Goal: Information Seeking & Learning: Learn about a topic

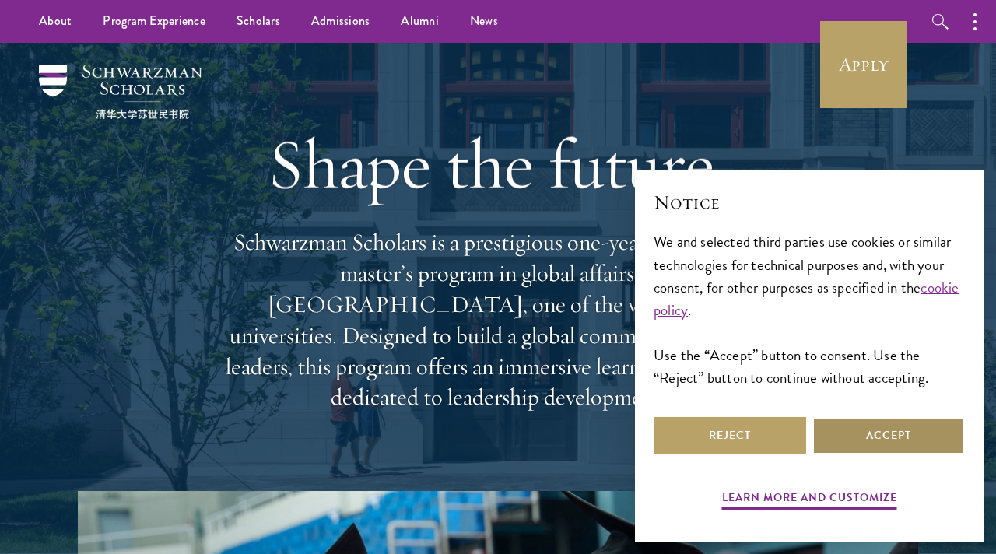
click at [861, 439] on button "Accept" at bounding box center [888, 435] width 153 height 37
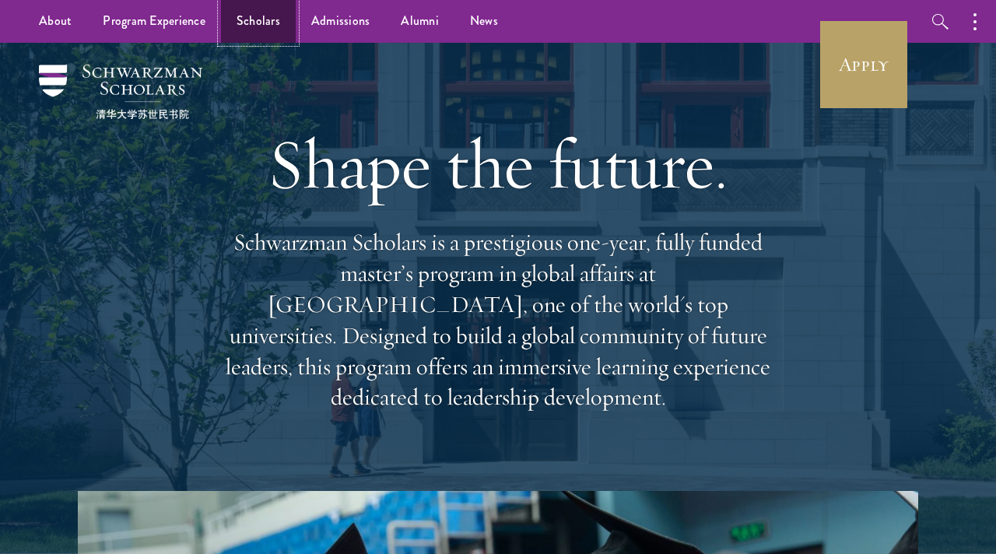
click at [257, 23] on link "Scholars" at bounding box center [258, 21] width 75 height 43
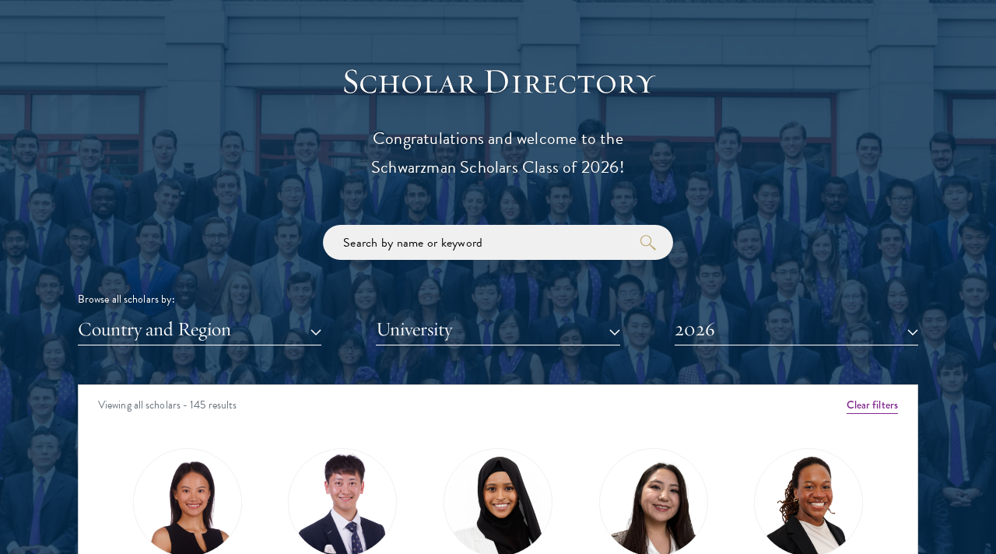
scroll to position [1650, 0]
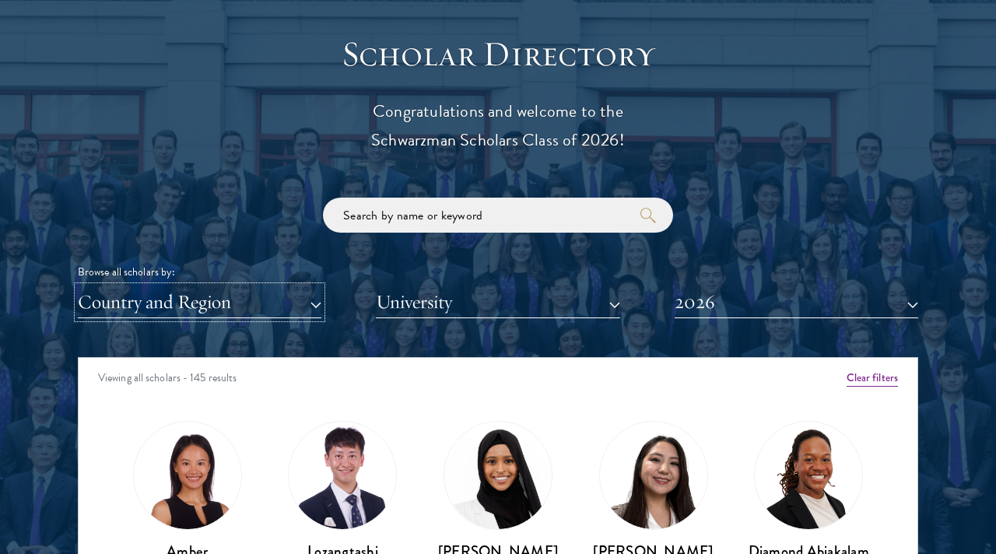
click at [316, 304] on button "Country and Region" at bounding box center [200, 302] width 244 height 32
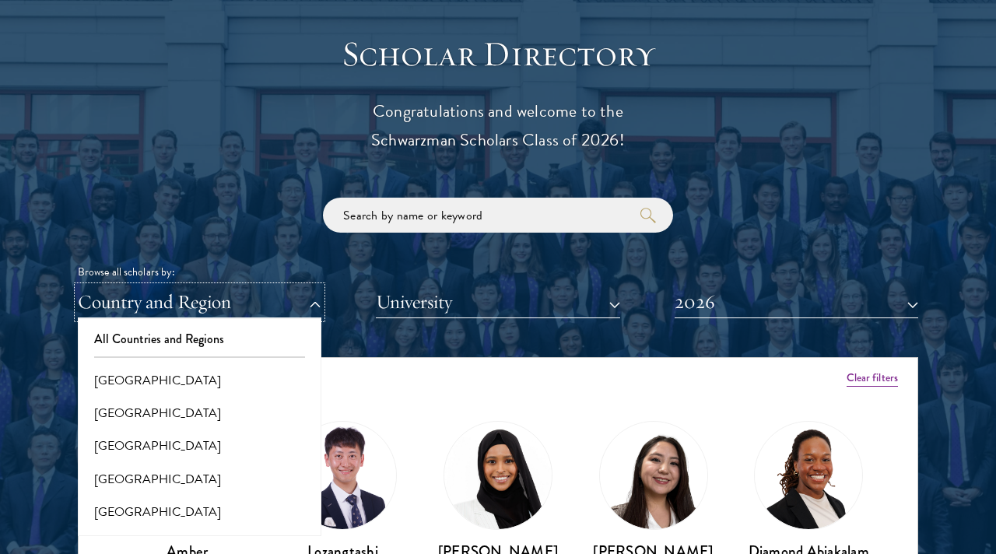
click at [246, 296] on button "Country and Region" at bounding box center [200, 302] width 244 height 32
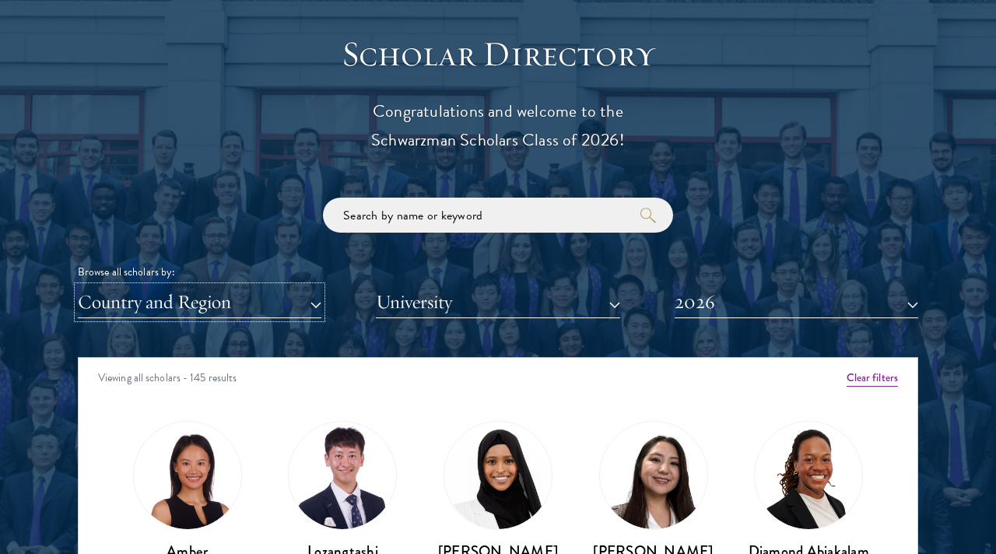
click at [247, 299] on button "Country and Region" at bounding box center [200, 302] width 244 height 32
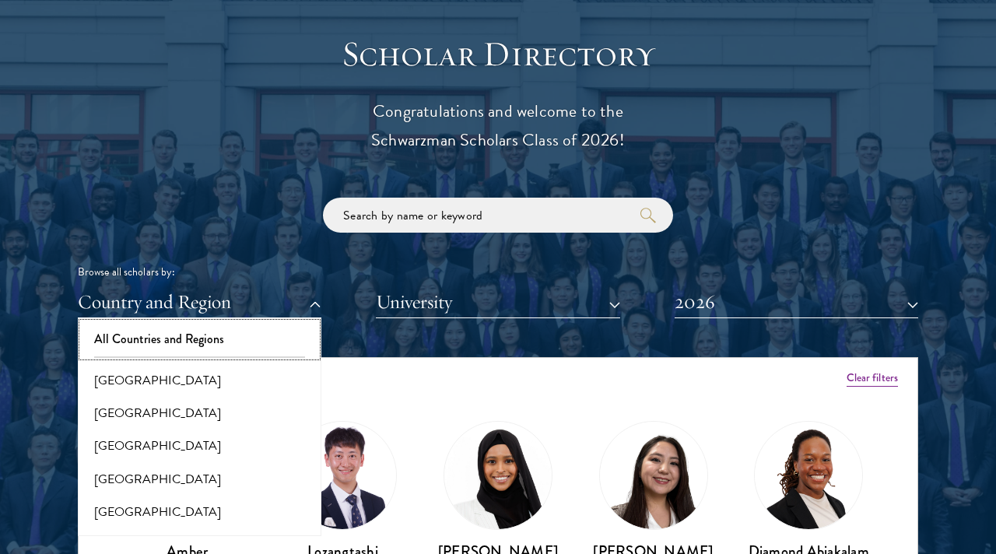
click at [207, 336] on button "All Countries and Regions" at bounding box center [199, 339] width 234 height 33
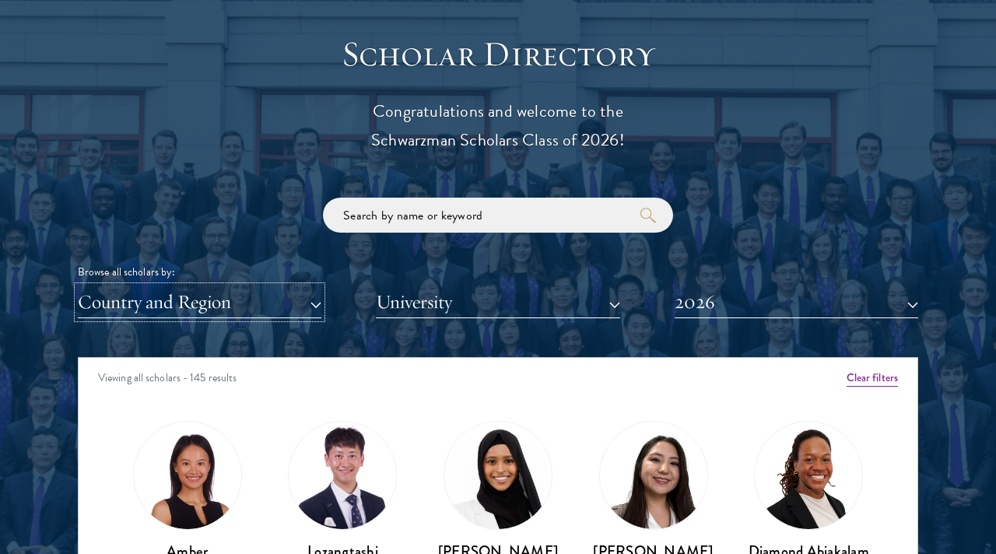
click at [244, 302] on button "Country and Region" at bounding box center [200, 302] width 244 height 32
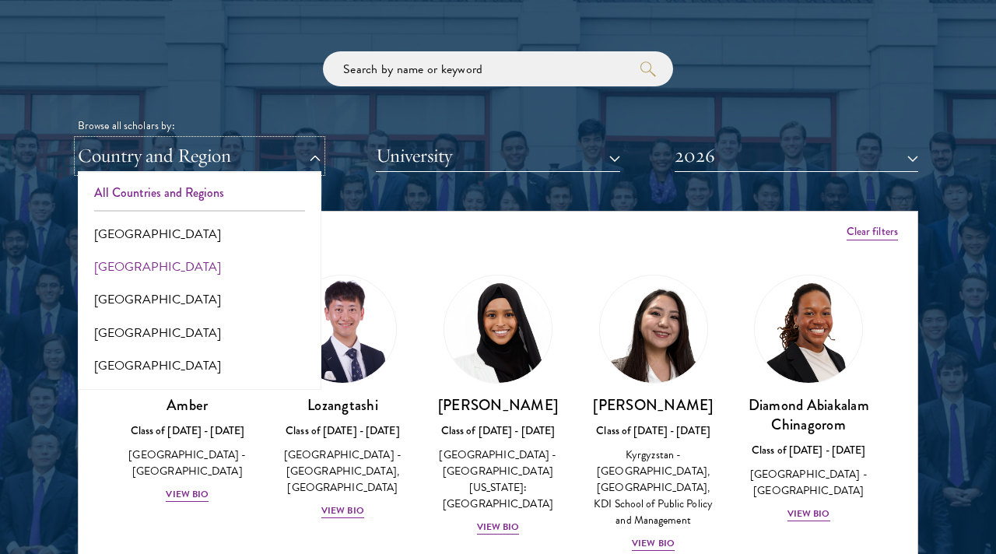
scroll to position [1805, 0]
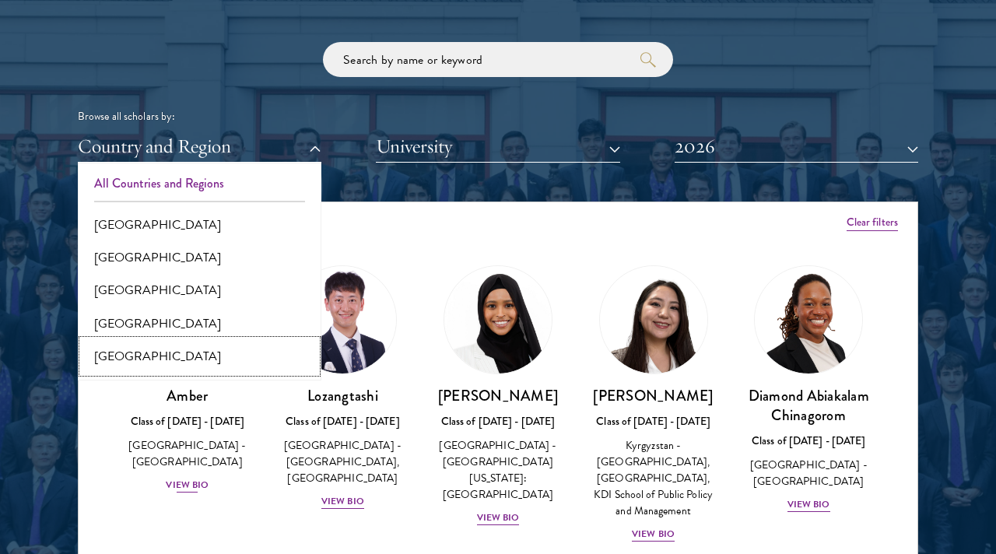
drag, startPoint x: 132, startPoint y: 360, endPoint x: 131, endPoint y: 381, distance: 21.0
click at [131, 382] on div "Scholar Directory Congratulations and welcome to the Schwarzman Scholars Class …" at bounding box center [498, 272] width 840 height 791
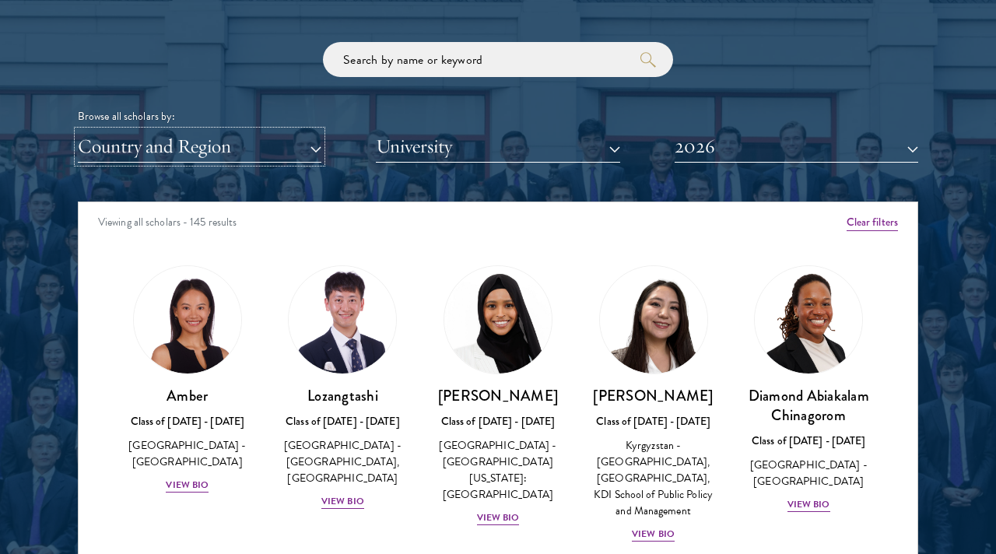
click at [263, 141] on button "Country and Region" at bounding box center [200, 147] width 244 height 32
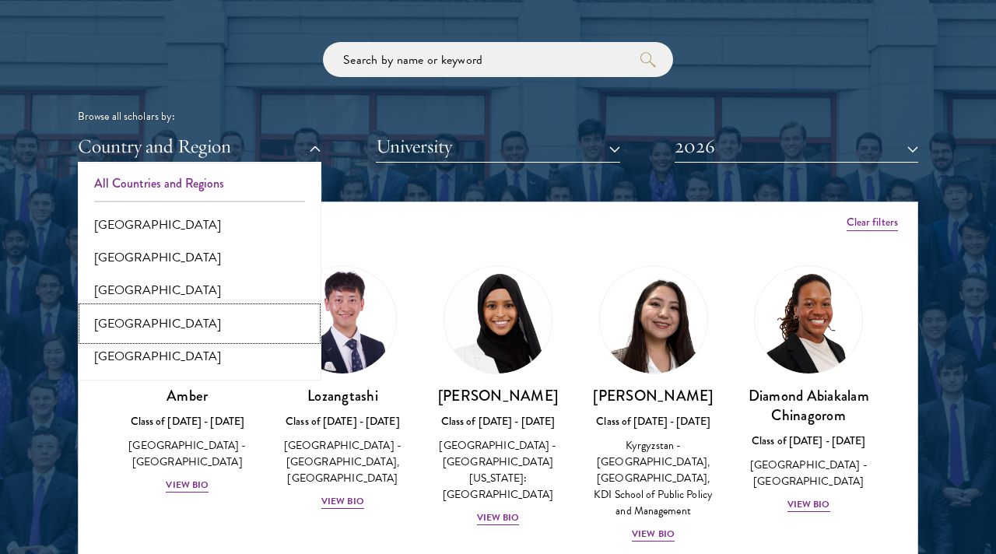
click at [157, 314] on button "[GEOGRAPHIC_DATA]" at bounding box center [199, 323] width 234 height 33
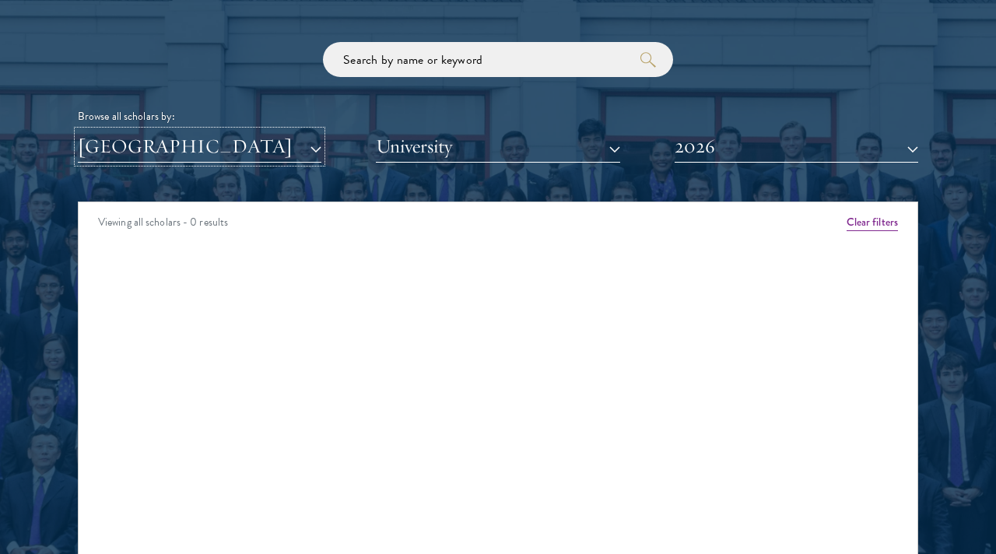
click at [216, 144] on button "[GEOGRAPHIC_DATA]" at bounding box center [200, 147] width 244 height 32
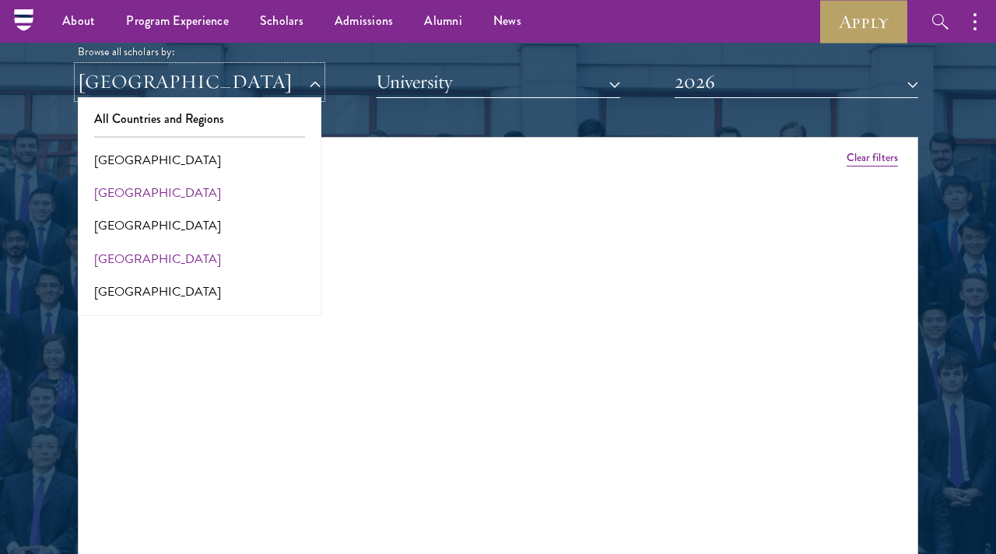
scroll to position [1867, 0]
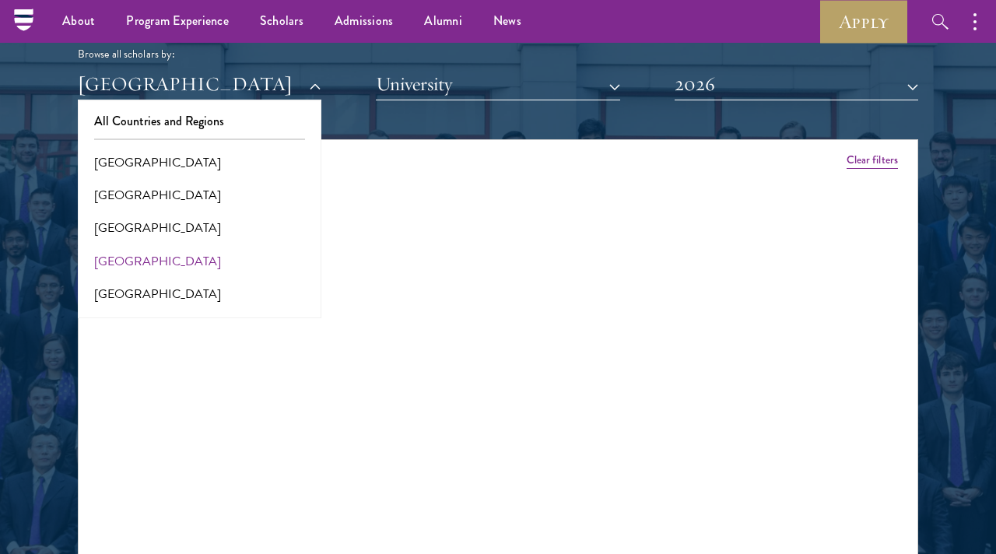
click at [507, 105] on div "Scholar Directory Congratulations and welcome to the Schwarzman Scholars Class …" at bounding box center [498, 210] width 840 height 791
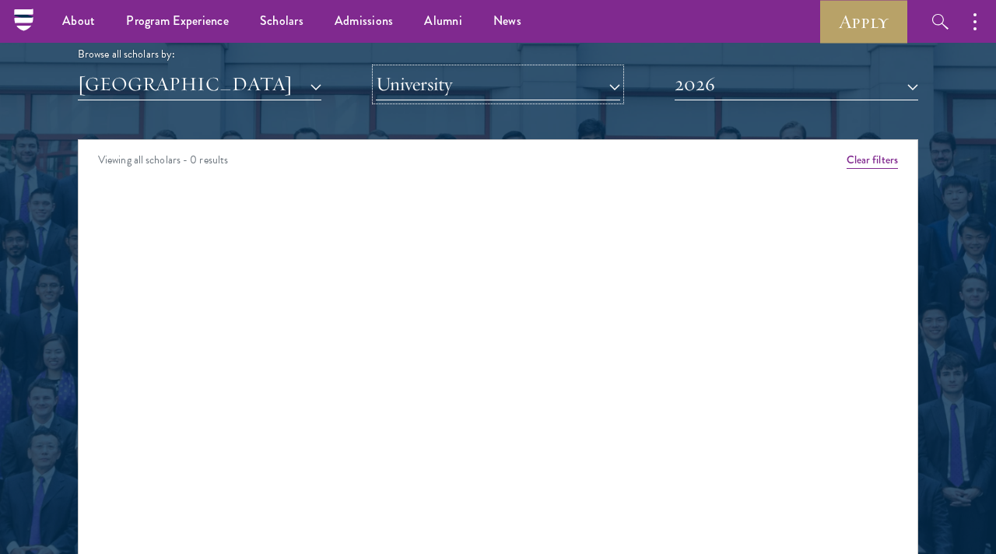
click at [496, 89] on button "University" at bounding box center [498, 84] width 244 height 32
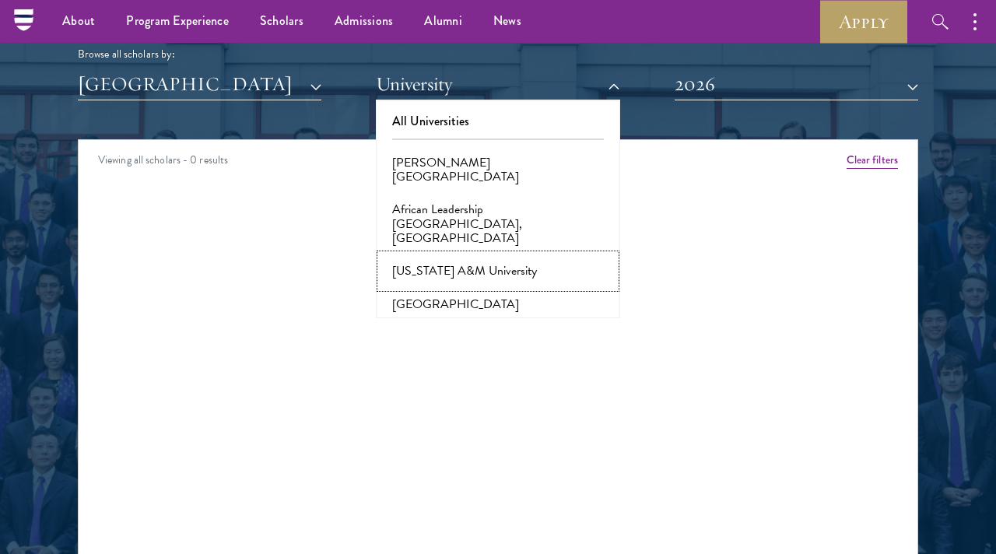
click at [481, 254] on button "Alabama A&M University" at bounding box center [497, 270] width 234 height 33
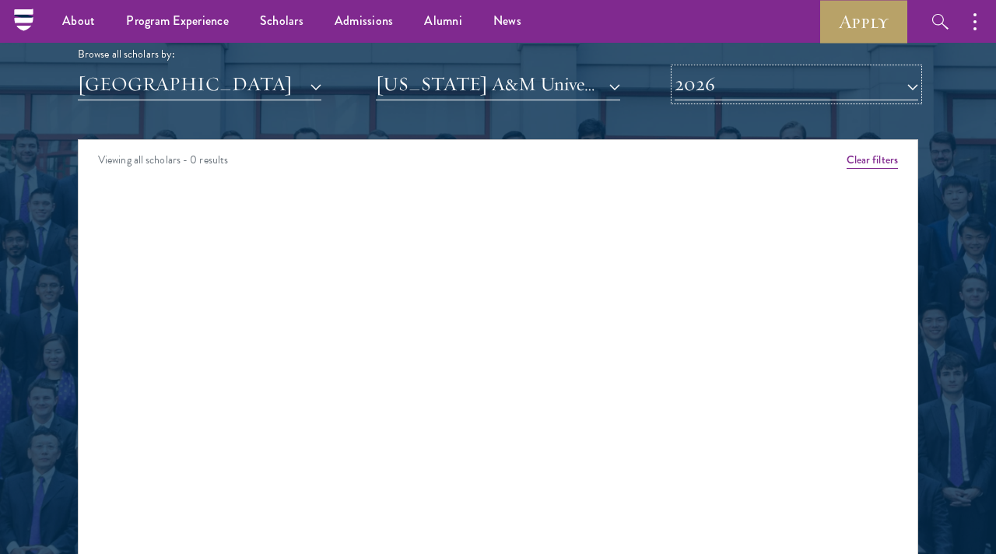
click at [908, 85] on button "2026" at bounding box center [797, 84] width 244 height 32
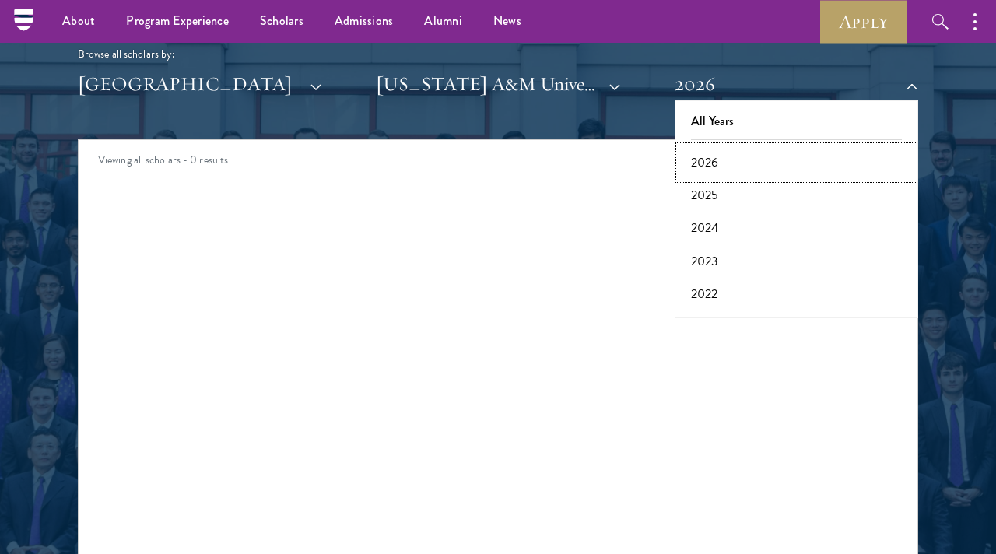
click at [721, 160] on button "2026" at bounding box center [796, 162] width 234 height 33
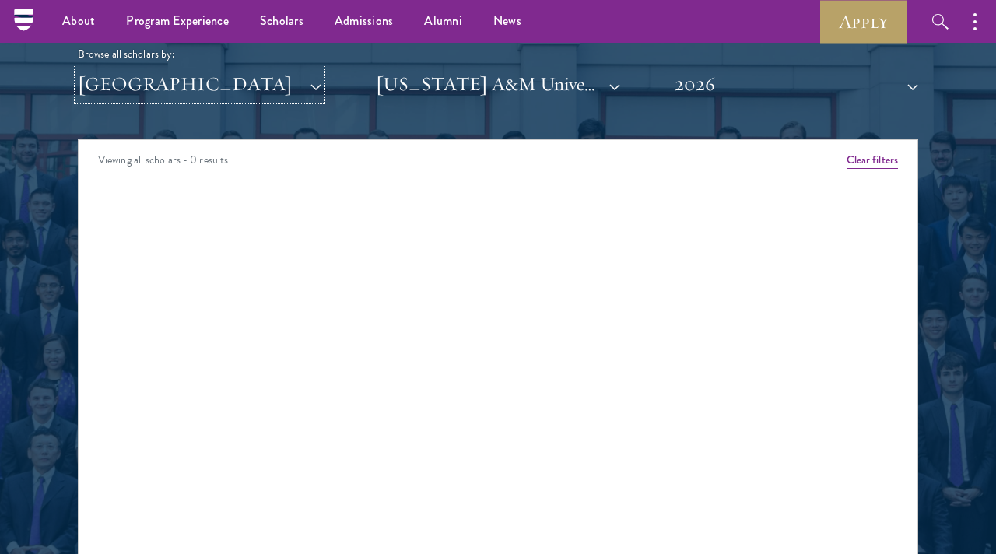
click at [313, 89] on button "[GEOGRAPHIC_DATA]" at bounding box center [200, 84] width 244 height 32
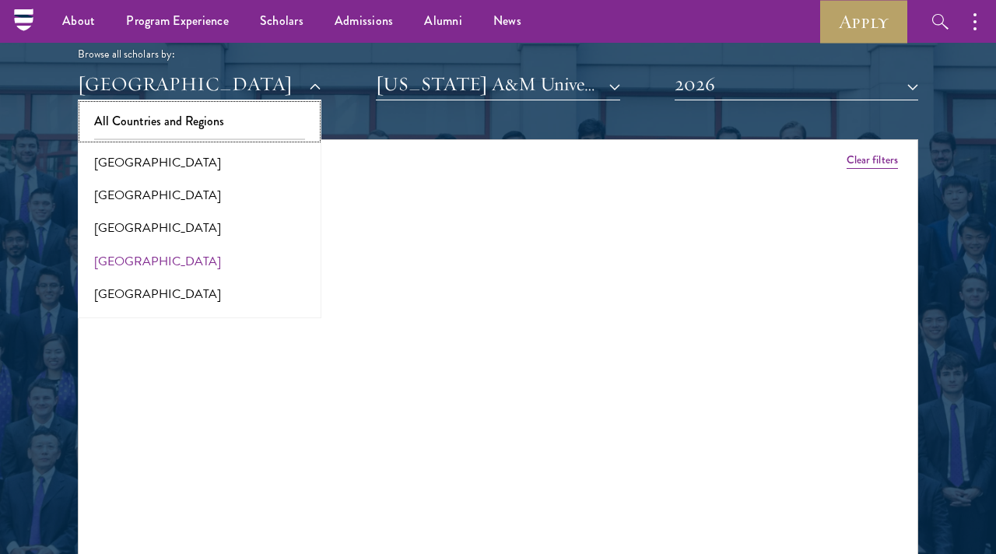
click at [219, 119] on button "All Countries and Regions" at bounding box center [199, 121] width 234 height 33
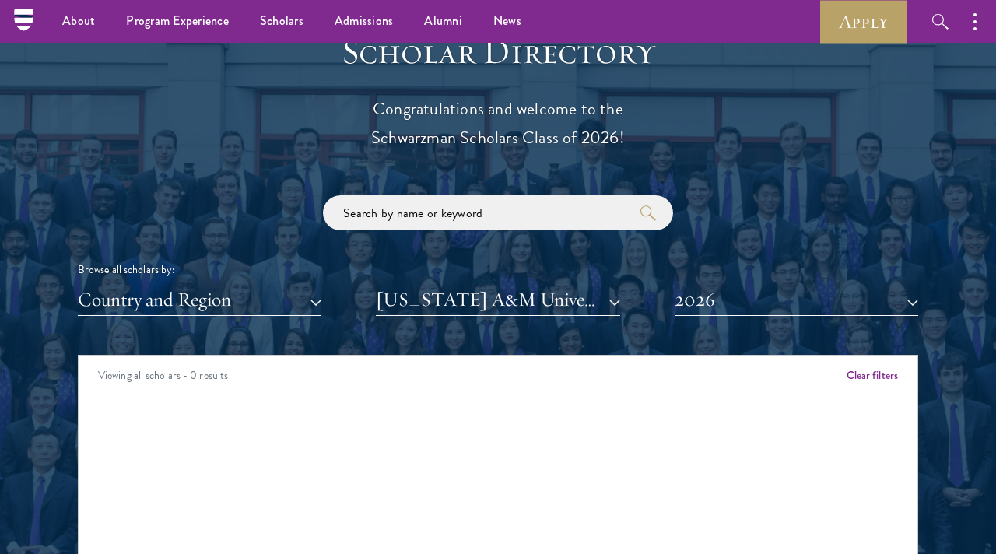
scroll to position [1650, 0]
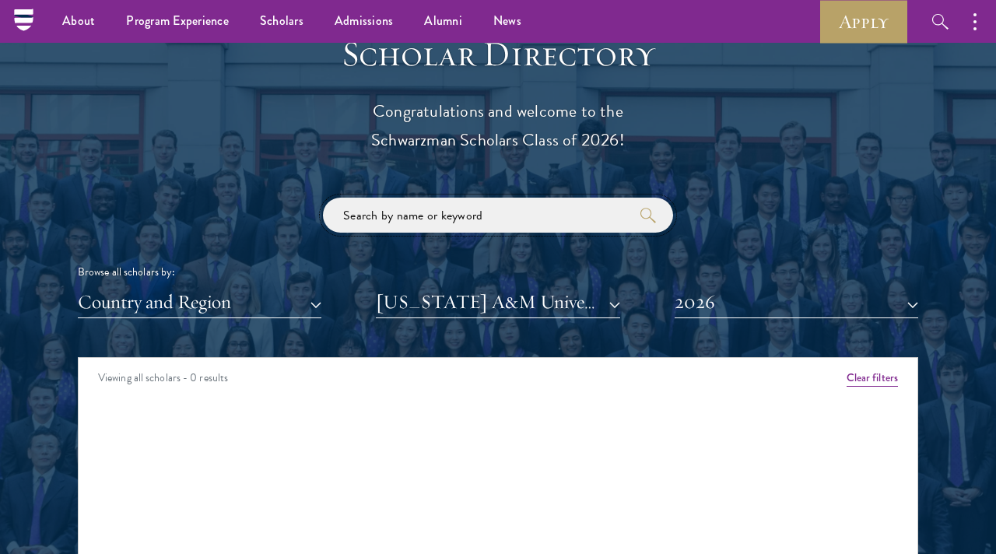
click at [543, 202] on input "search" at bounding box center [498, 215] width 350 height 35
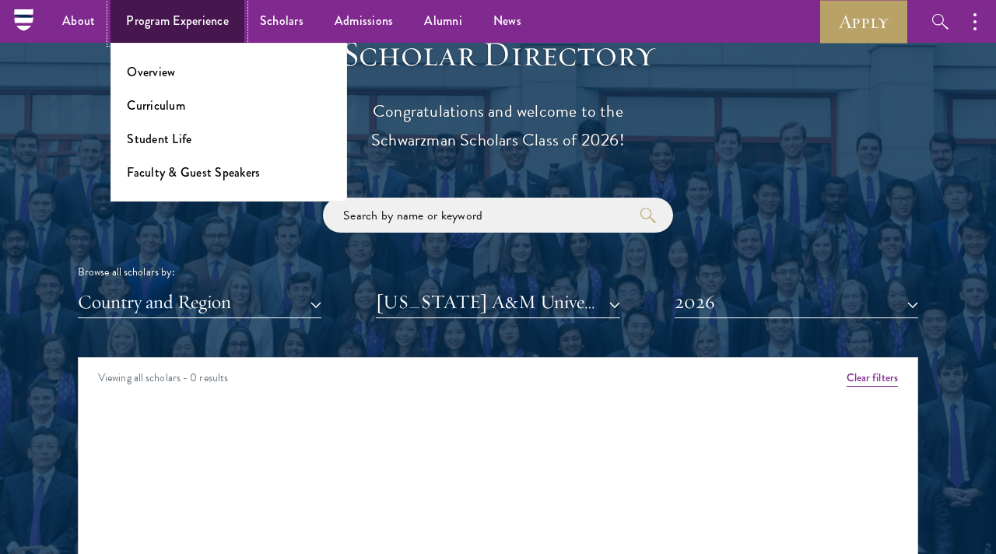
click at [170, 22] on link "Program Experience" at bounding box center [177, 21] width 134 height 43
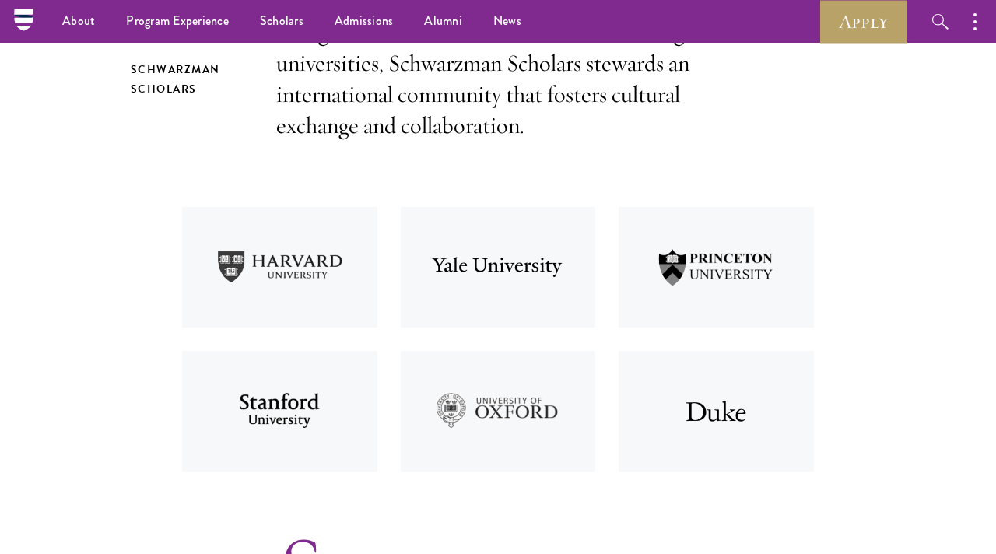
scroll to position [529, 0]
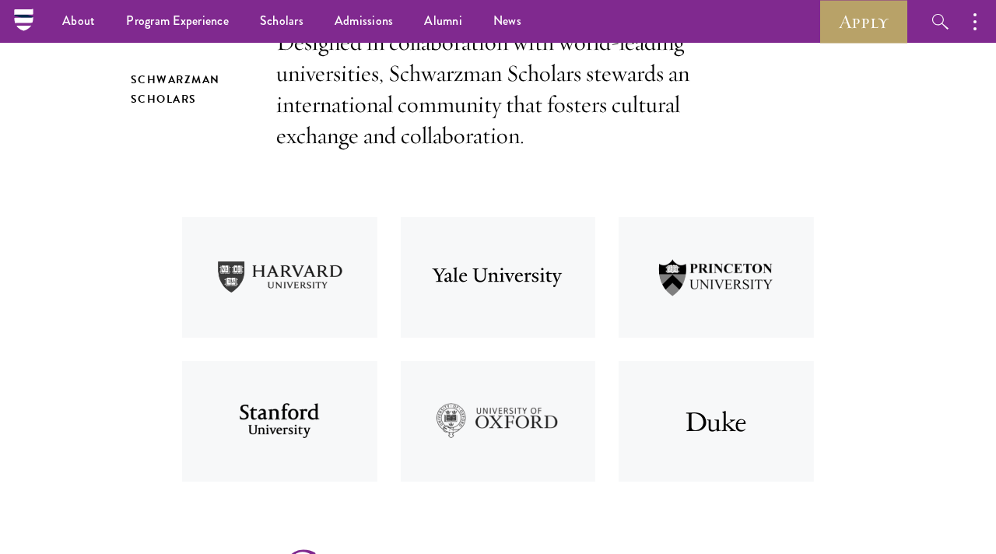
click at [701, 284] on img at bounding box center [716, 277] width 219 height 144
click at [710, 285] on img at bounding box center [716, 277] width 219 height 144
click at [666, 277] on img at bounding box center [716, 277] width 219 height 144
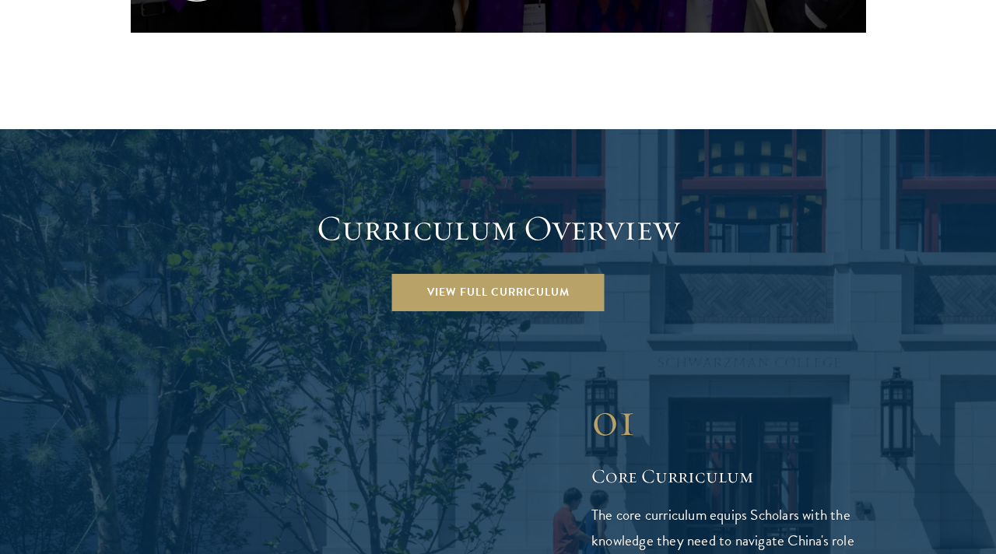
scroll to position [2023, 0]
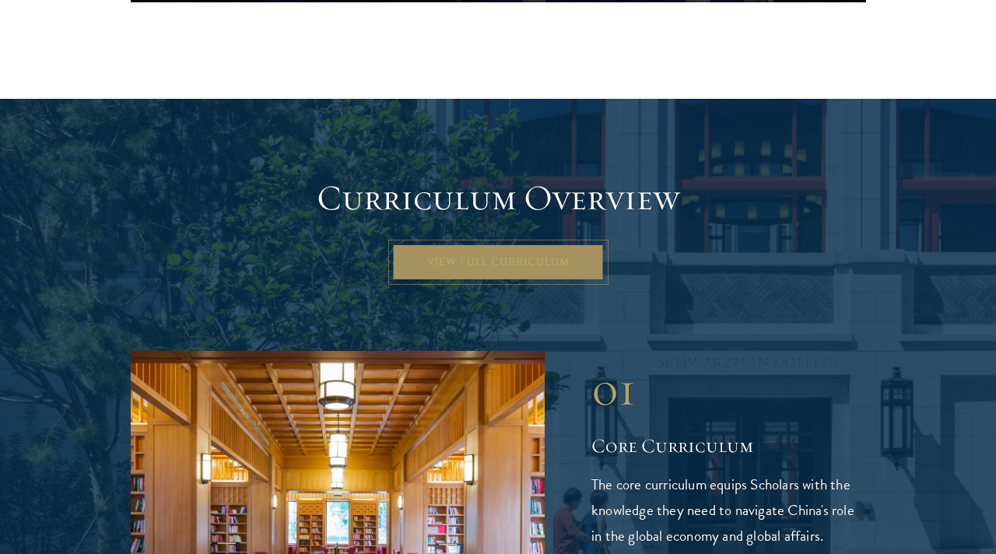
click at [566, 244] on link "View Full Curriculum" at bounding box center [498, 262] width 212 height 37
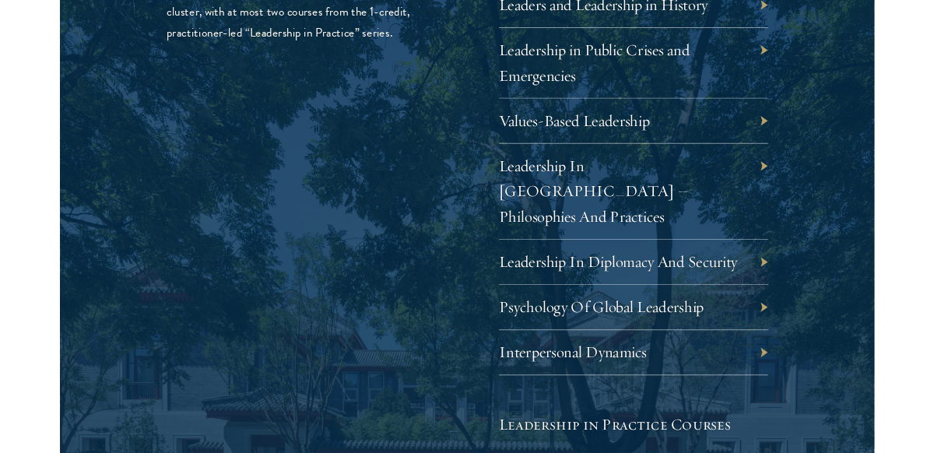
scroll to position [2770, 0]
